Goal: Task Accomplishment & Management: Complete application form

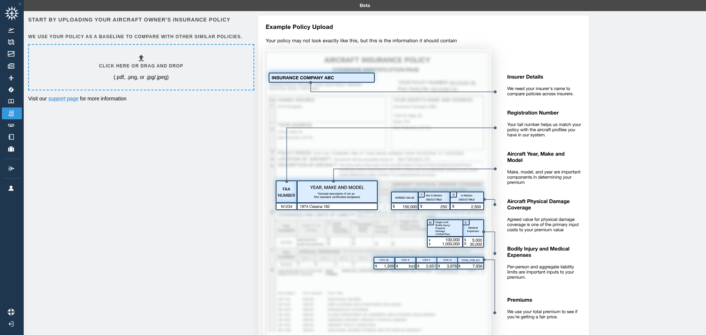
click at [143, 61] on icon at bounding box center [141, 58] width 5 height 6
click at [10, 77] on img at bounding box center [11, 77] width 8 height 5
click at [139, 63] on h6 "Click here or drag and drop" at bounding box center [141, 66] width 84 height 7
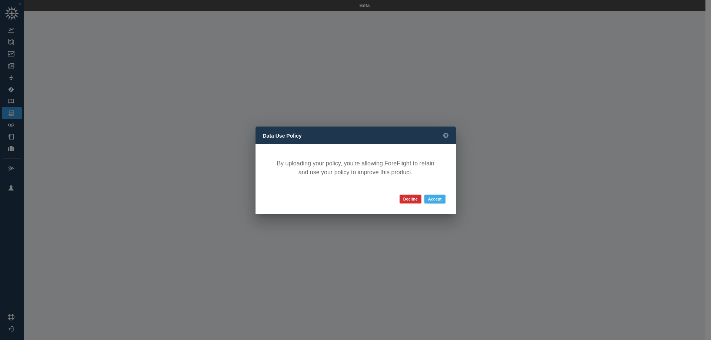
click at [440, 199] on button "Accept" at bounding box center [434, 199] width 21 height 9
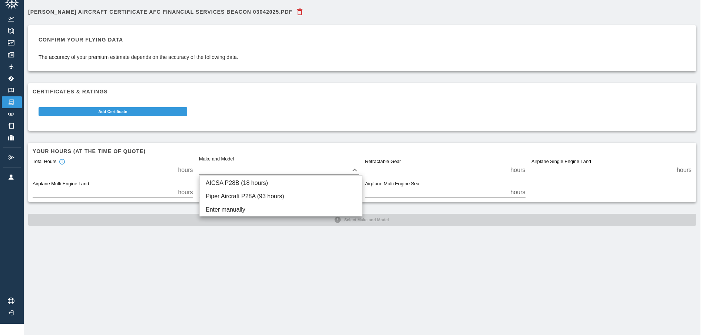
scroll to position [11, 0]
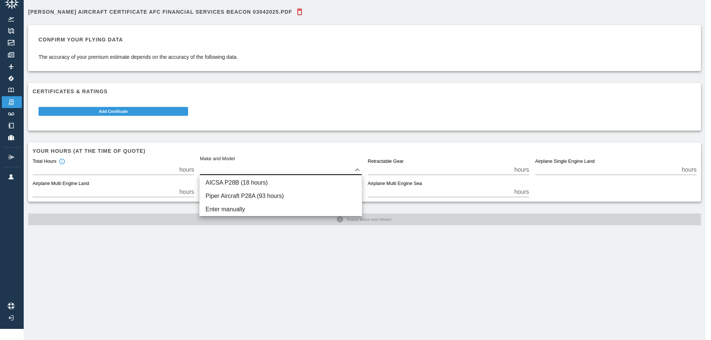
click at [358, 165] on body "Beta Scott, Jeffrey Aircraft Certificate AFC Financial Services Beacon 03042025…" at bounding box center [355, 159] width 711 height 340
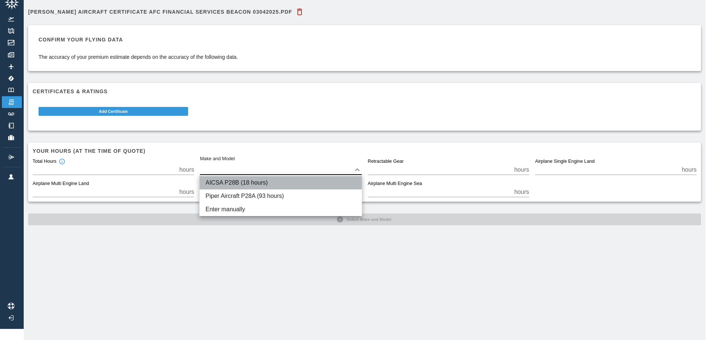
click at [250, 183] on li "AICSA P28B (18 hours)" at bounding box center [281, 182] width 162 height 13
type input "****"
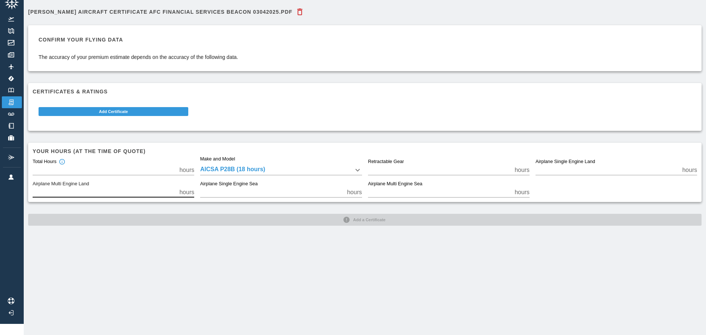
click at [77, 194] on input "*" at bounding box center [105, 192] width 144 height 10
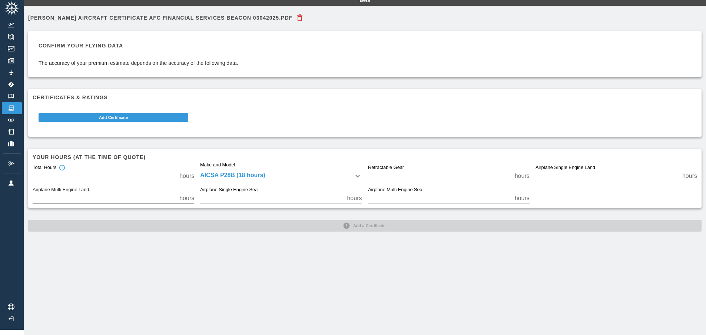
scroll to position [0, 0]
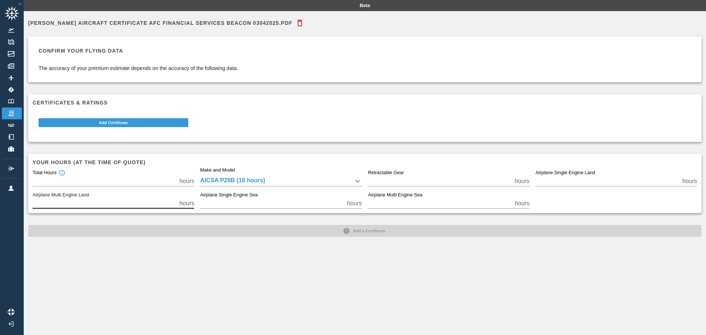
click at [301, 22] on icon "button" at bounding box center [299, 23] width 9 height 9
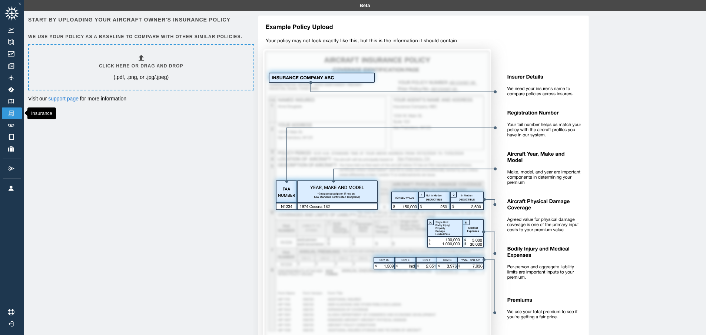
click at [11, 114] on img at bounding box center [11, 113] width 8 height 7
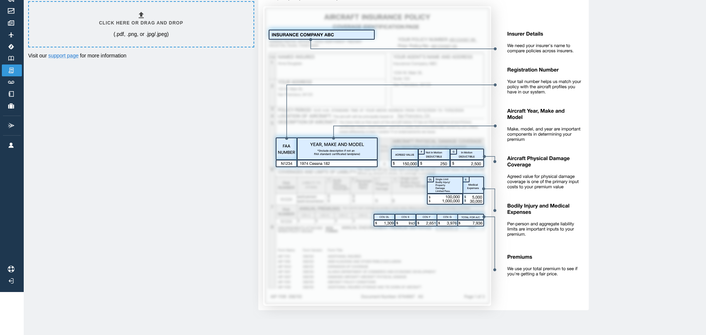
scroll to position [44, 0]
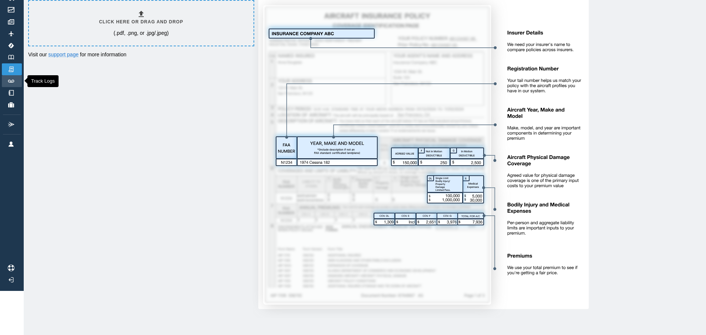
click at [8, 82] on img at bounding box center [11, 81] width 8 height 3
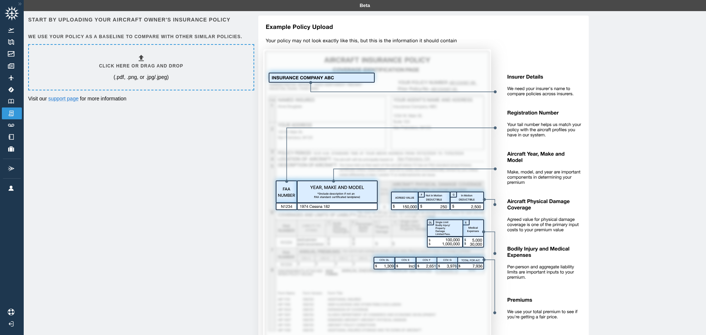
click at [368, 6] on div "Beta" at bounding box center [365, 5] width 682 height 11
click at [12, 66] on img at bounding box center [11, 65] width 8 height 5
click at [121, 66] on h6 "Click here or drag and drop" at bounding box center [141, 66] width 84 height 7
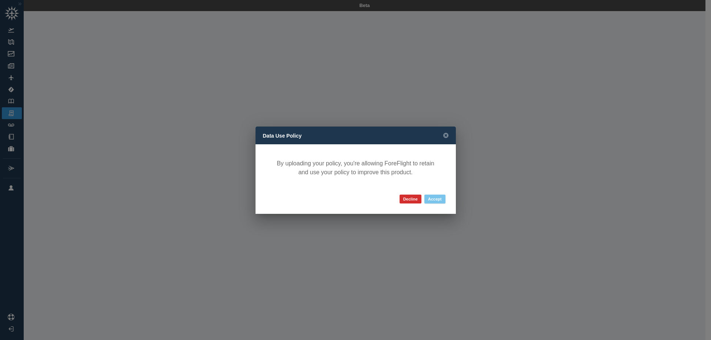
click at [436, 197] on button "Accept" at bounding box center [434, 199] width 21 height 9
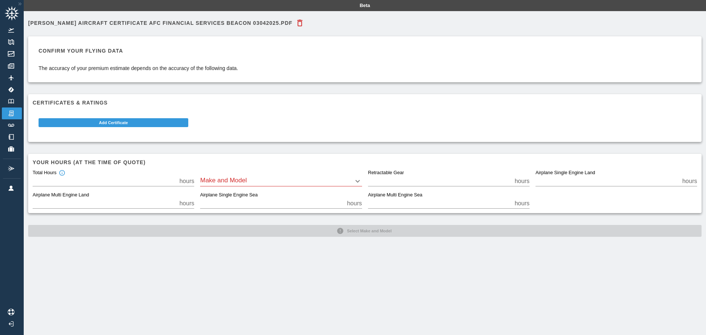
click at [234, 179] on body "Beta [PERSON_NAME] Aircraft Certificate AFC Financial Services Beacon 03042025.…" at bounding box center [353, 167] width 706 height 335
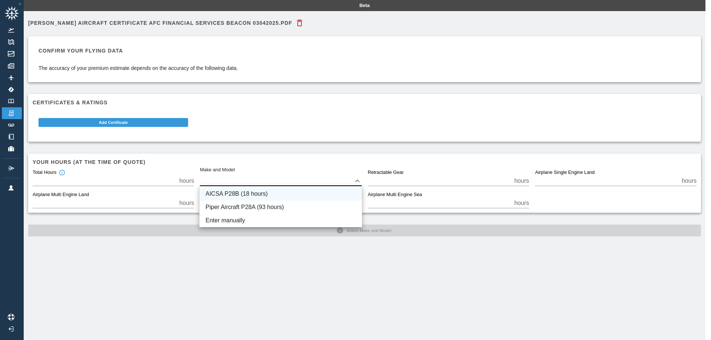
click at [230, 193] on li "AICSA P28B (18 hours)" at bounding box center [281, 193] width 162 height 13
type input "****"
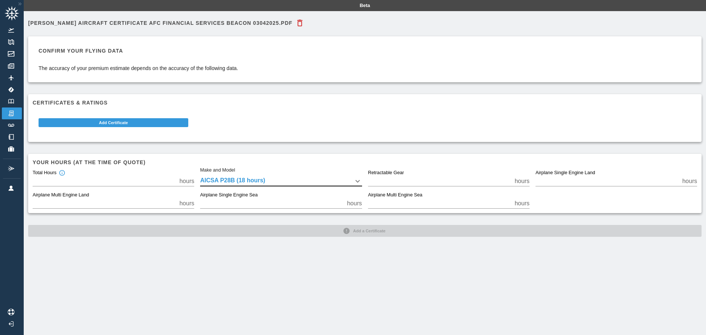
click at [424, 180] on input "*" at bounding box center [440, 181] width 144 height 10
click at [413, 201] on input "*" at bounding box center [440, 203] width 144 height 10
click at [133, 121] on button "Add Certificate" at bounding box center [114, 122] width 150 height 9
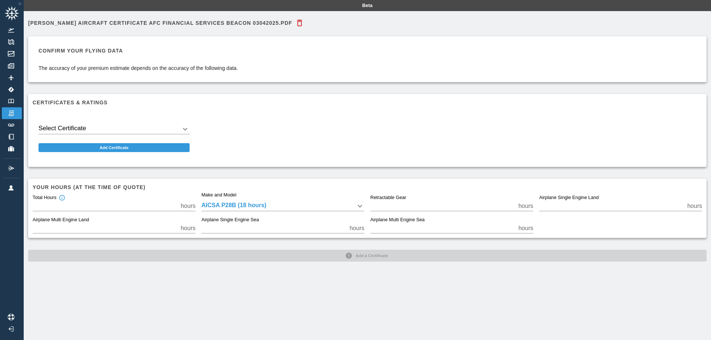
click at [183, 127] on body "Beta Scott, Jeffrey Aircraft Certificate AFC Financial Services Beacon 03042025…" at bounding box center [355, 170] width 711 height 340
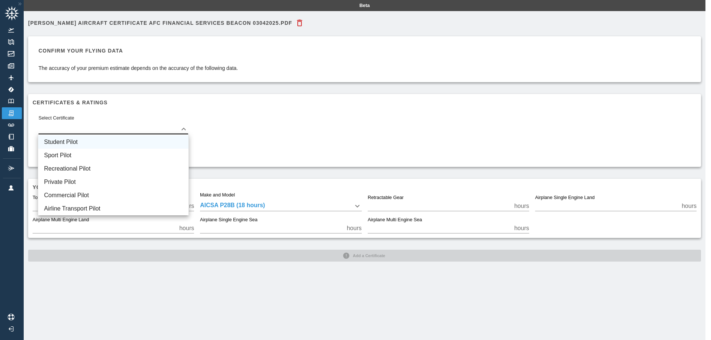
click at [102, 143] on li "Student Pilot" at bounding box center [113, 142] width 150 height 13
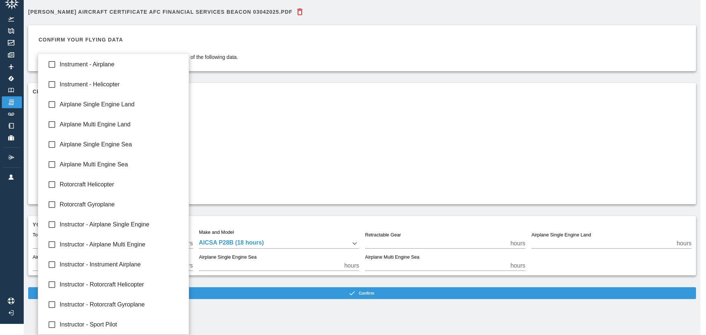
scroll to position [11, 0]
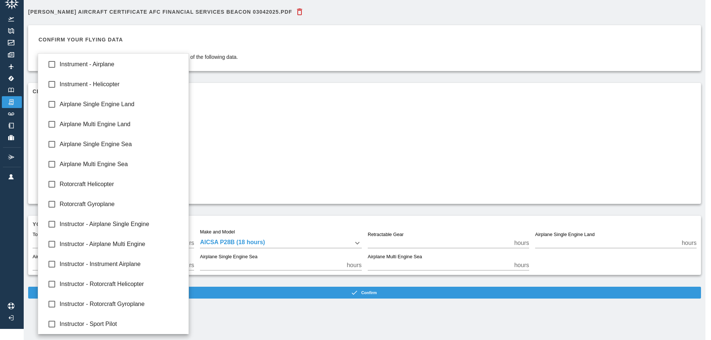
click at [183, 137] on body "Beta Scott, Jeffrey Aircraft Certificate AFC Financial Services Beacon 03042025…" at bounding box center [355, 159] width 711 height 340
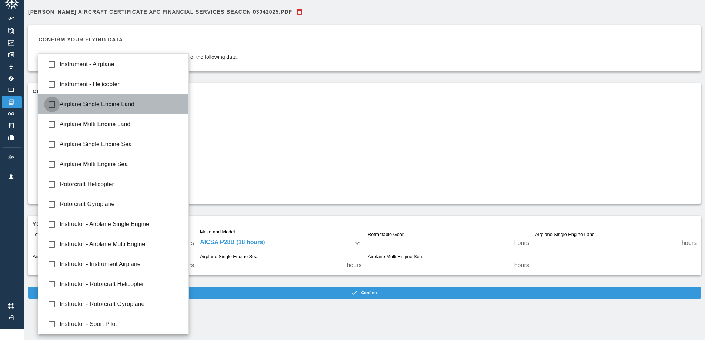
type input "**********"
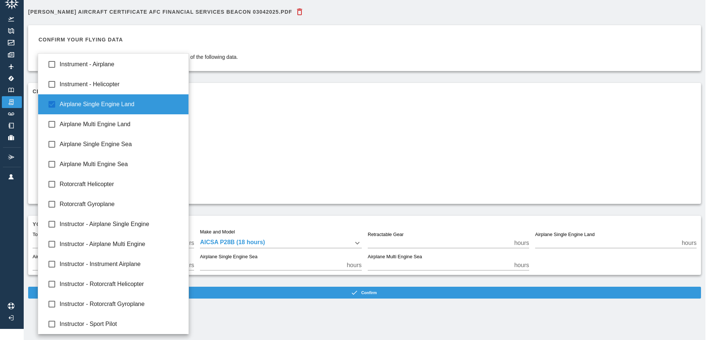
click at [319, 152] on div at bounding box center [355, 170] width 711 height 340
click at [183, 143] on body "**********" at bounding box center [355, 159] width 711 height 340
click at [283, 151] on div at bounding box center [355, 170] width 711 height 340
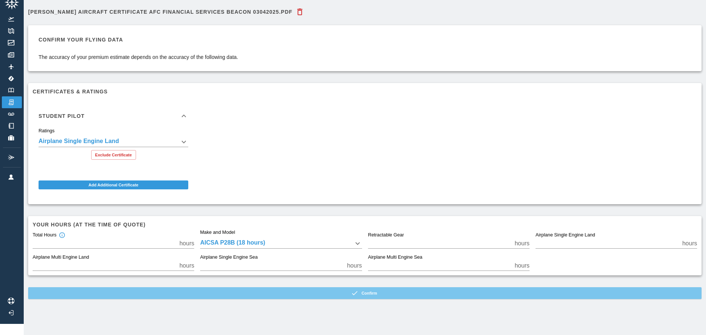
click at [358, 291] on icon "button" at bounding box center [354, 292] width 7 height 7
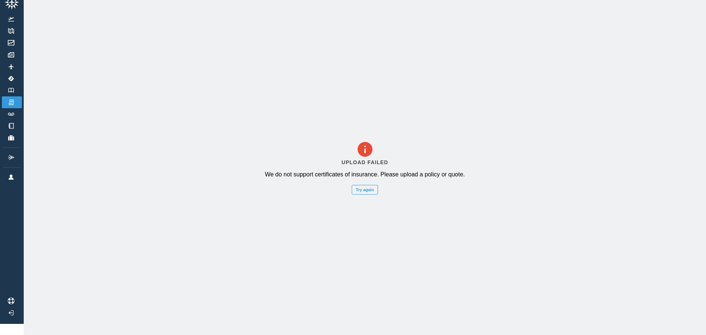
click at [372, 161] on h6 "Upload Failed" at bounding box center [364, 162] width 47 height 8
click at [10, 87] on link "Logbook" at bounding box center [12, 90] width 20 height 12
